Goal: Navigation & Orientation: Find specific page/section

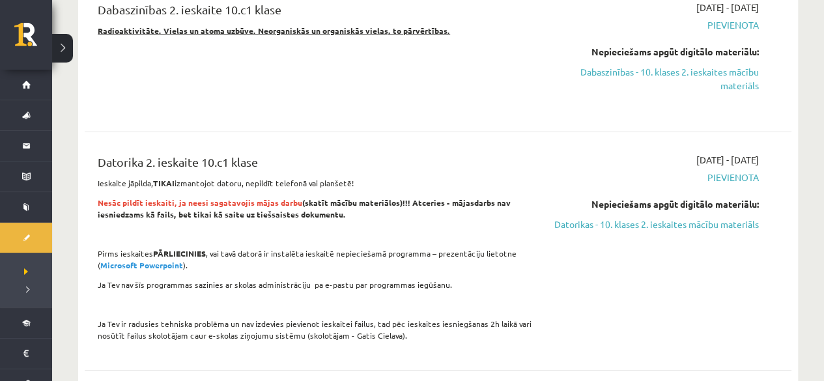
scroll to position [2020, 0]
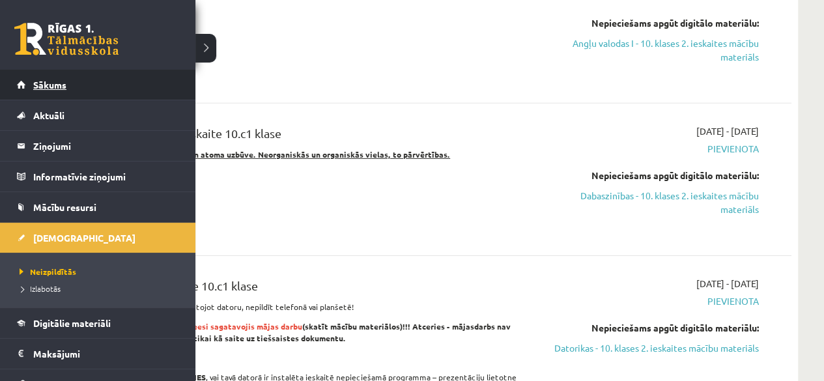
click at [46, 79] on link "Sākums" at bounding box center [98, 85] width 162 height 30
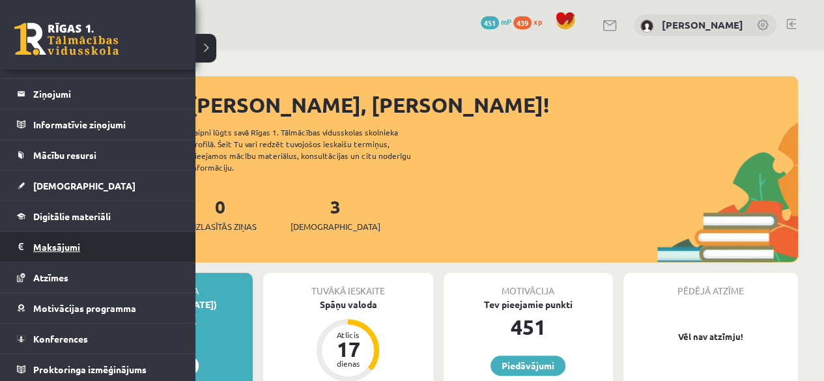
scroll to position [65, 0]
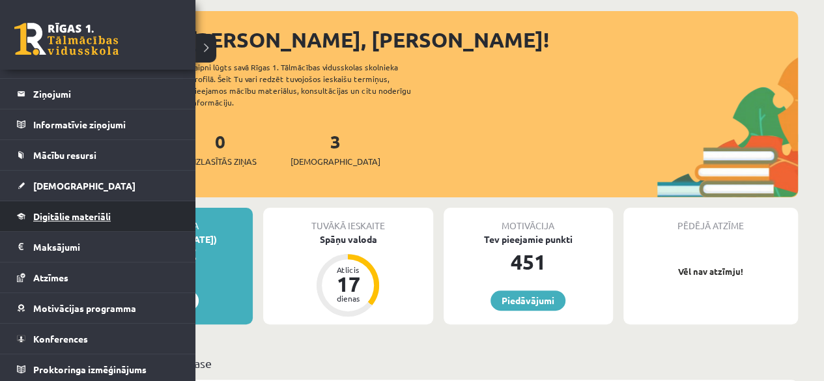
click at [53, 216] on span "Digitālie materiāli" at bounding box center [72, 216] width 78 height 12
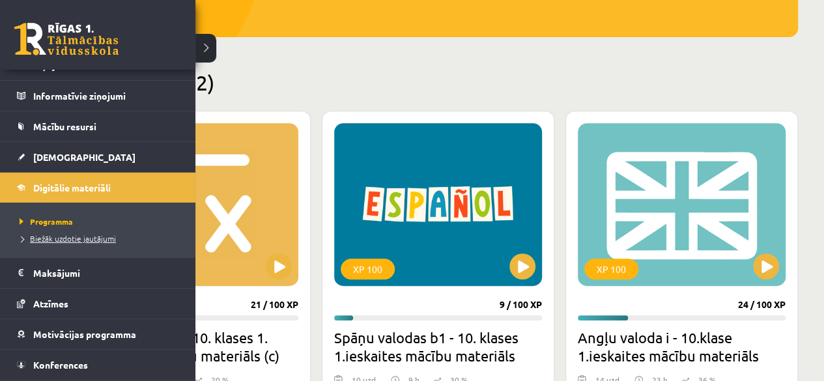
scroll to position [107, 0]
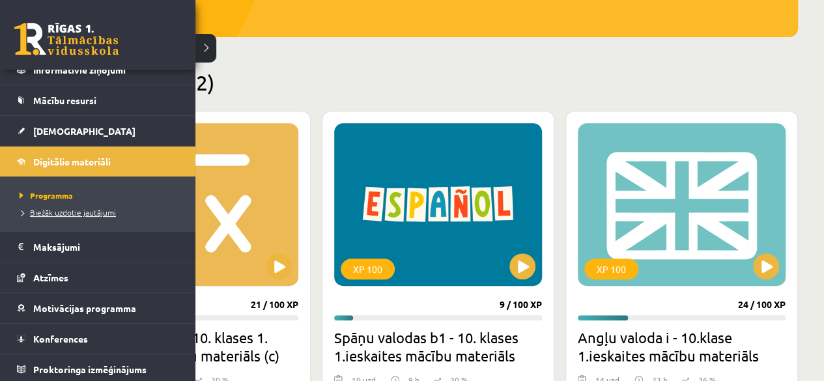
click at [55, 211] on span "Biežāk uzdotie jautājumi" at bounding box center [66, 212] width 100 height 10
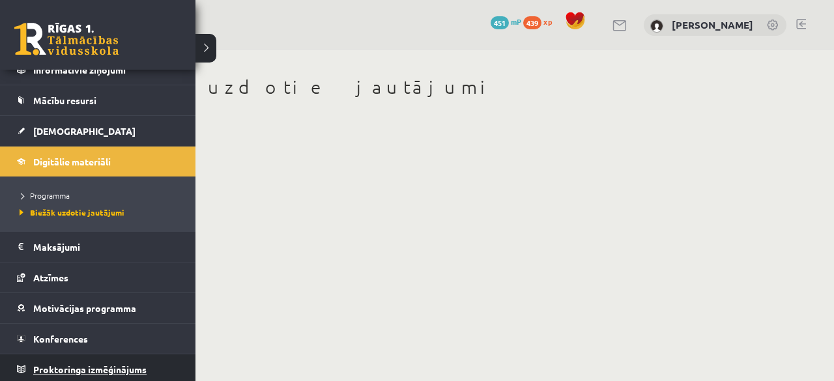
click at [120, 365] on span "Proktoringa izmēģinājums" at bounding box center [89, 370] width 113 height 12
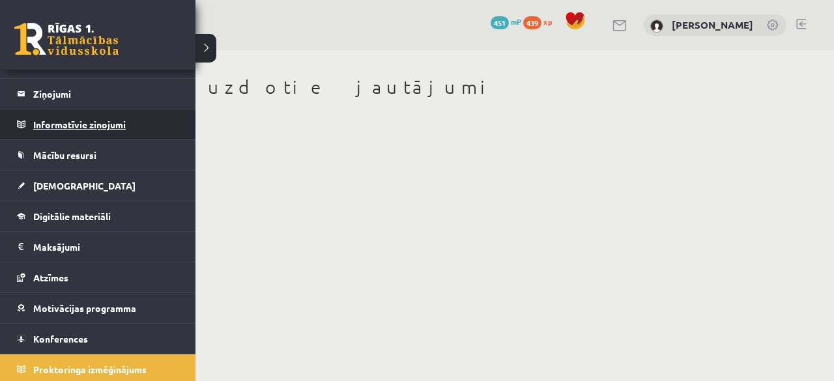
click at [58, 118] on legend "Informatīvie ziņojumi 0" at bounding box center [106, 124] width 146 height 30
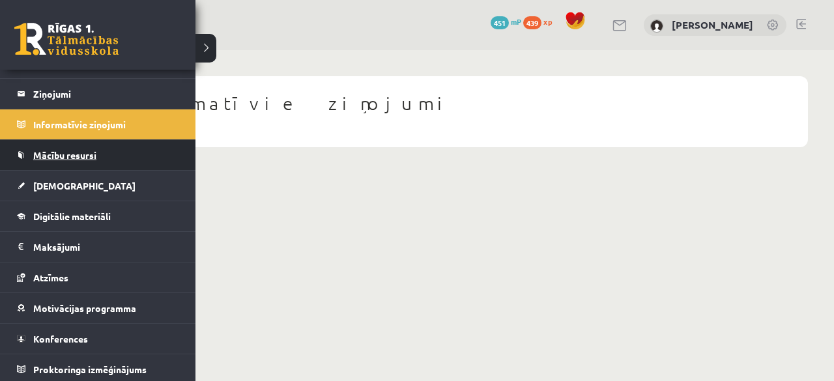
click at [50, 151] on span "Mācību resursi" at bounding box center [64, 155] width 63 height 12
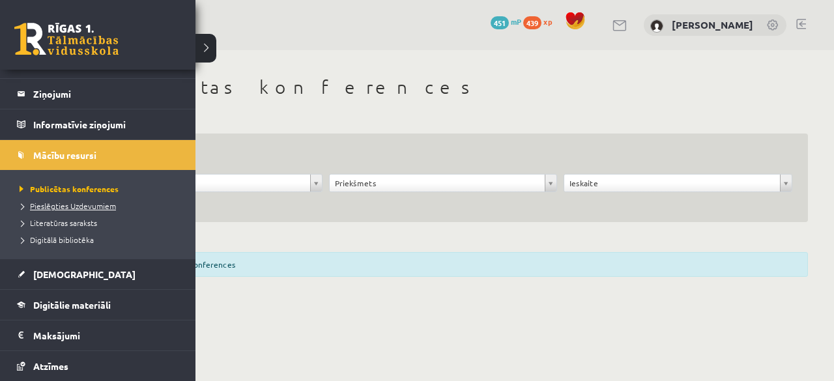
click at [91, 205] on span "Pieslēgties Uzdevumiem" at bounding box center [66, 206] width 100 height 10
